Goal: Information Seeking & Learning: Learn about a topic

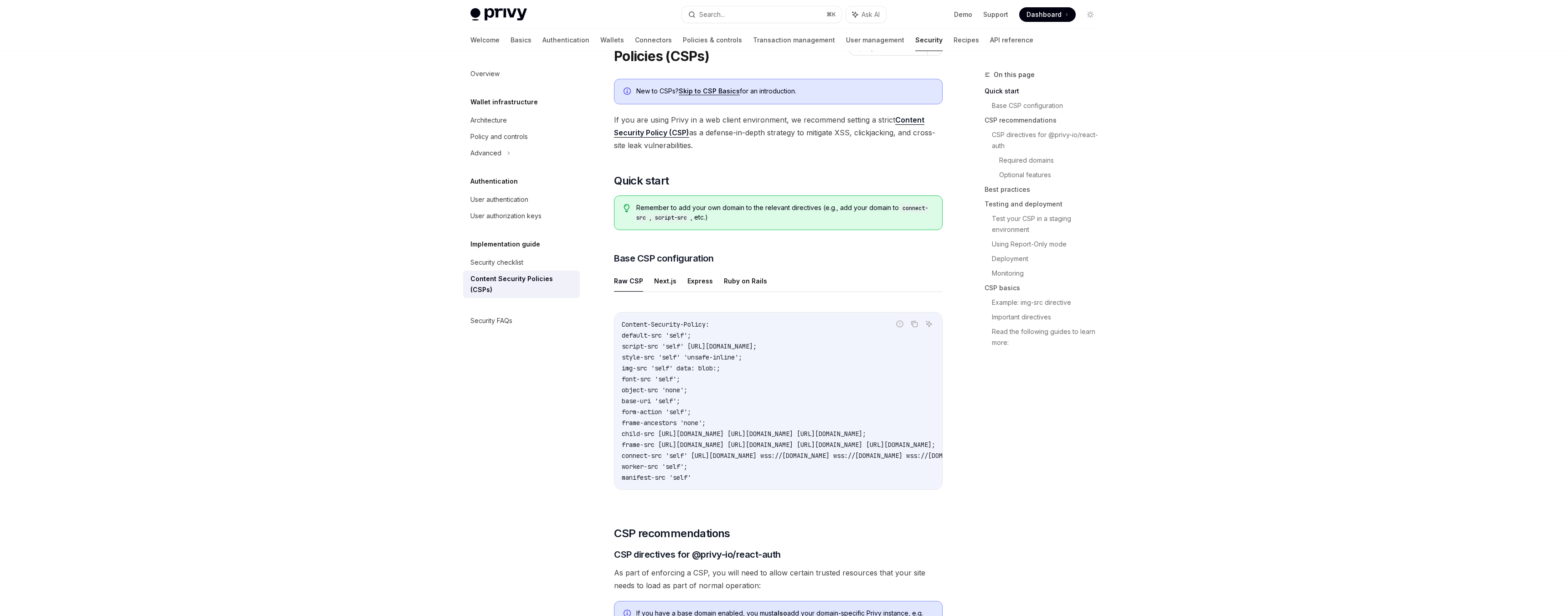
scroll to position [35, 0]
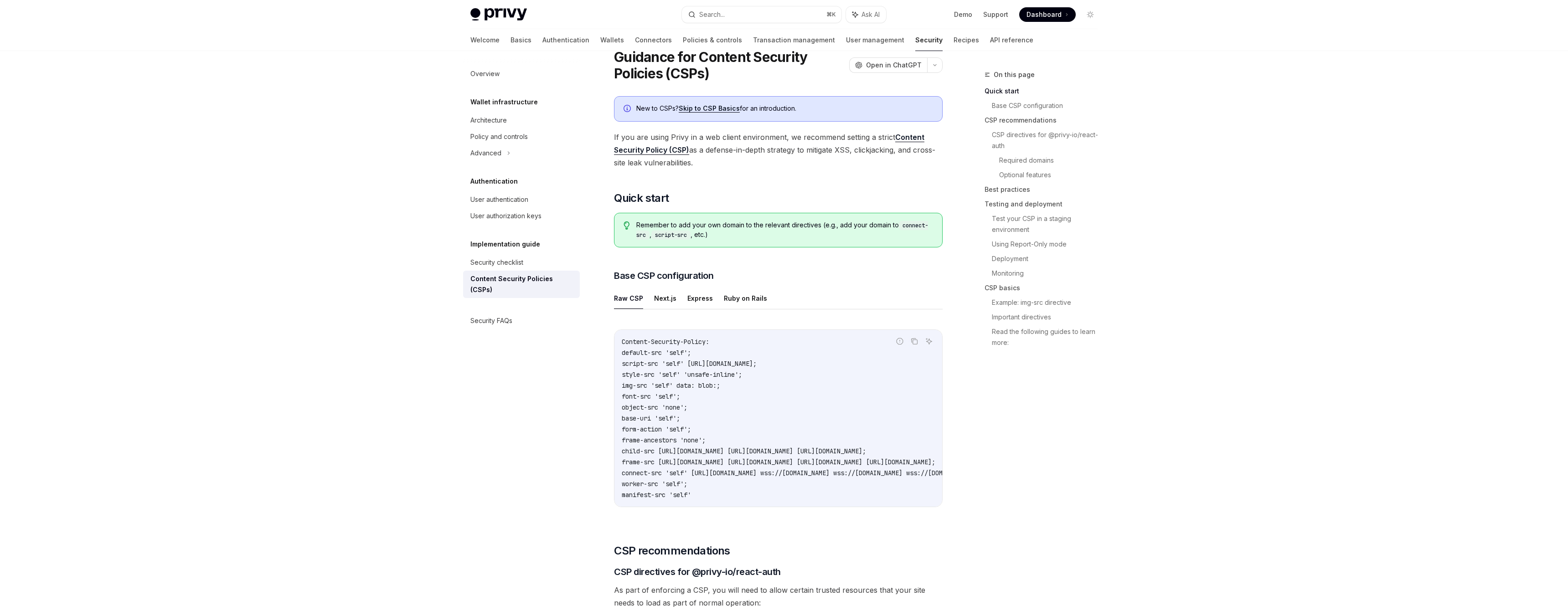
click at [586, 384] on div "Overview Wallet infrastructure Architecture Policy and controls Advanced Authen…" at bounding box center [529, 334] width 131 height 565
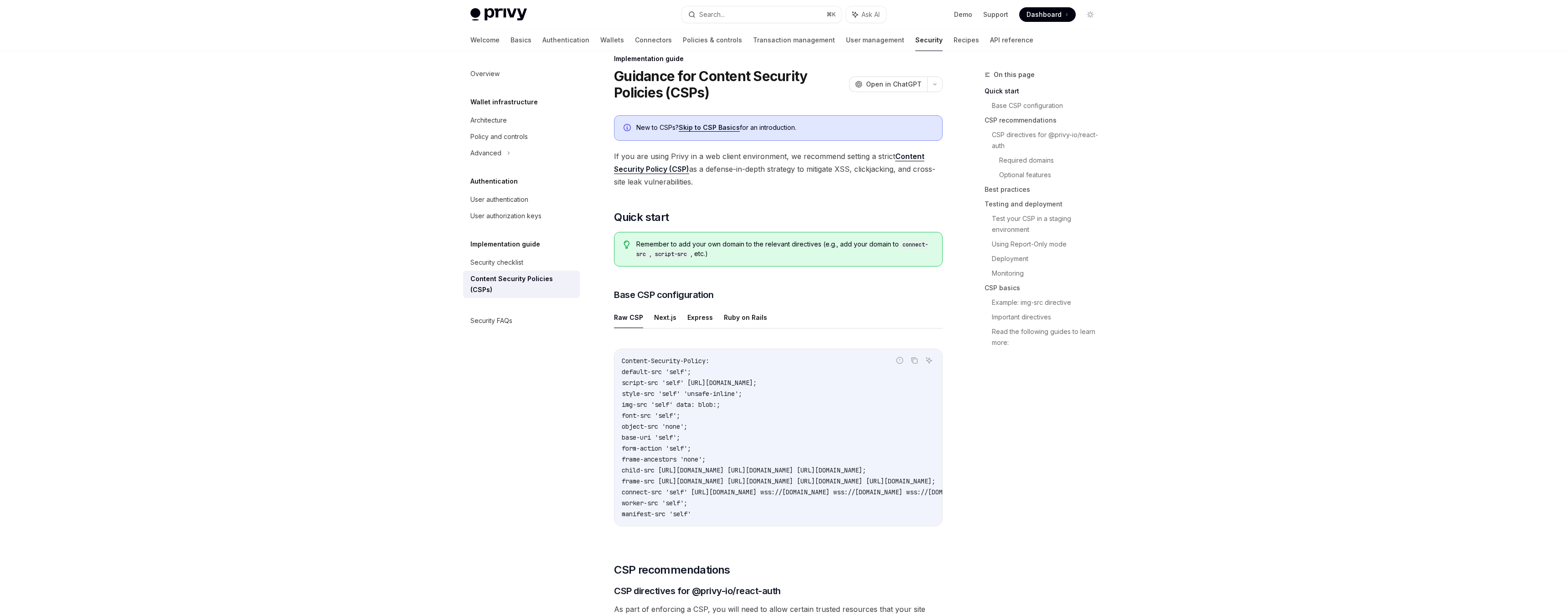
scroll to position [0, 0]
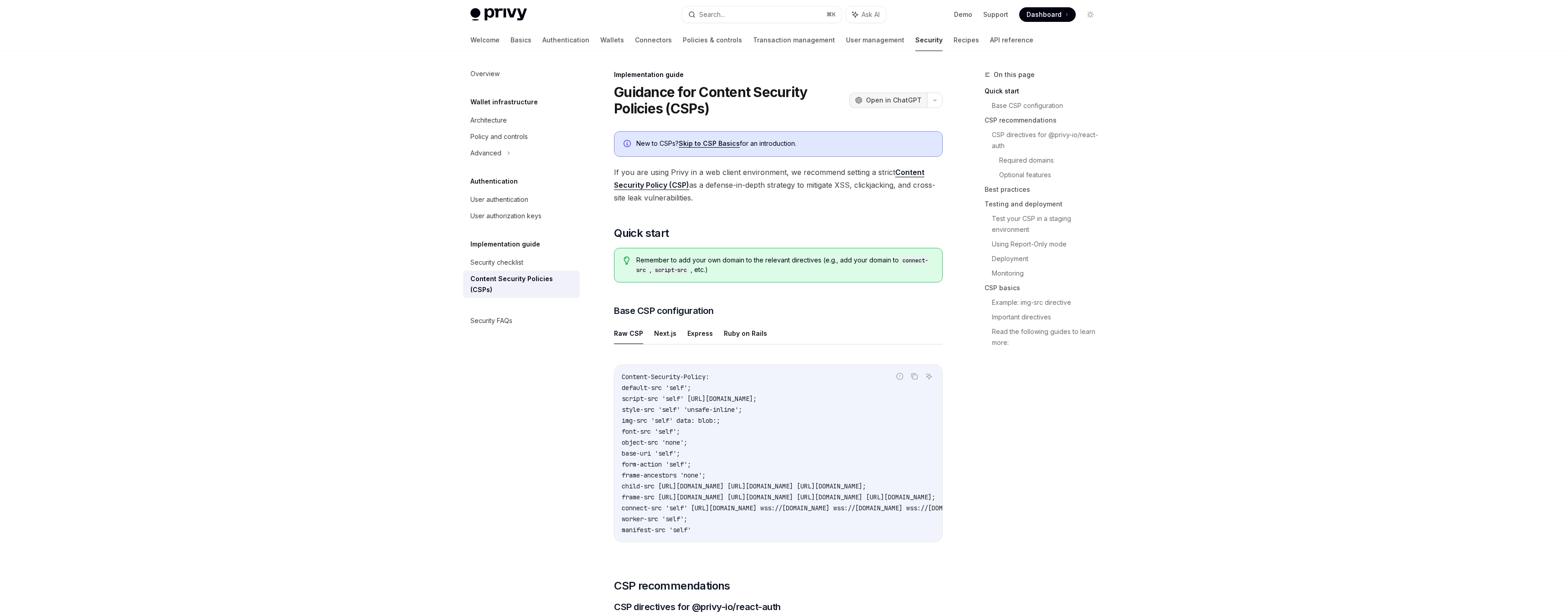
click at [872, 102] on span "Open in ChatGPT" at bounding box center [894, 100] width 55 height 9
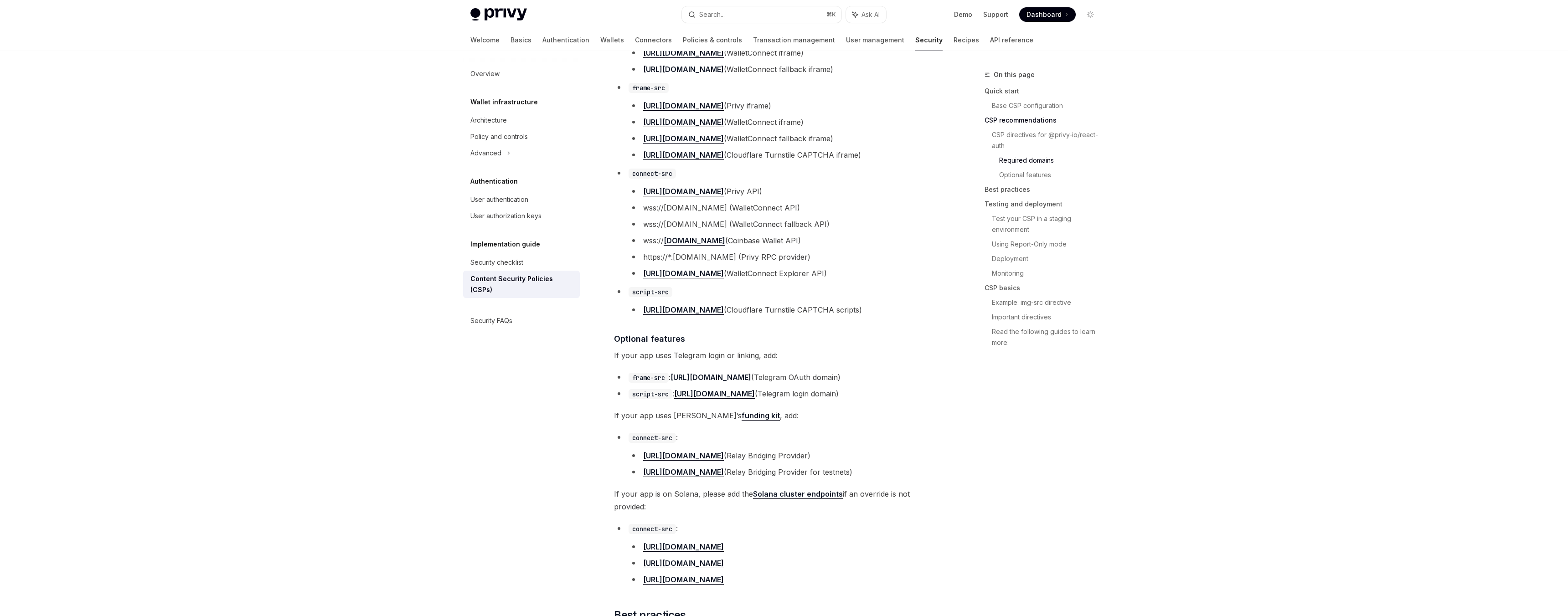
scroll to position [718, 0]
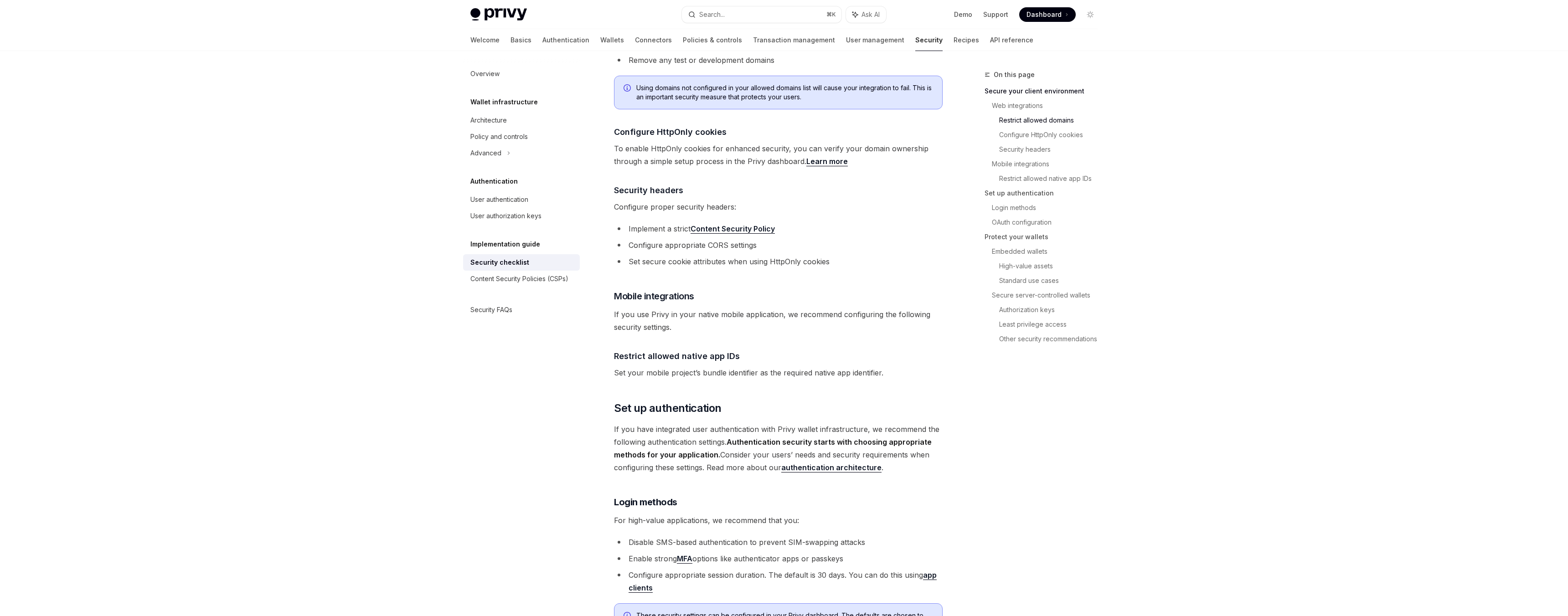
scroll to position [461, 0]
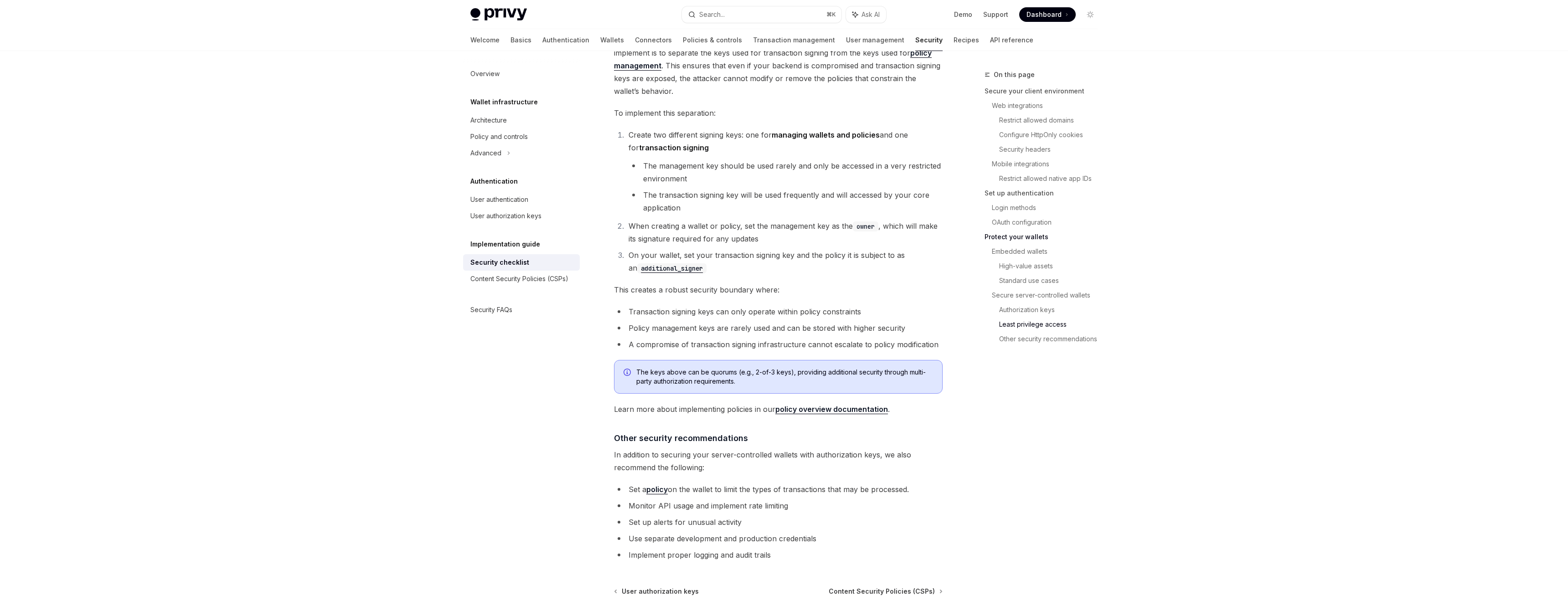
scroll to position [1861, 0]
